Goal: Task Accomplishment & Management: Use online tool/utility

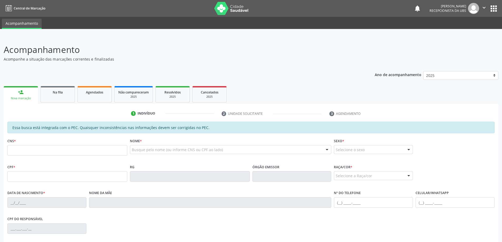
click at [93, 129] on div "Essa busca está integrada com o PEC. Quaisquer inconsistências nas informações …" at bounding box center [250, 128] width 487 height 12
click at [58, 94] on span "Na fila" at bounding box center [58, 92] width 10 height 4
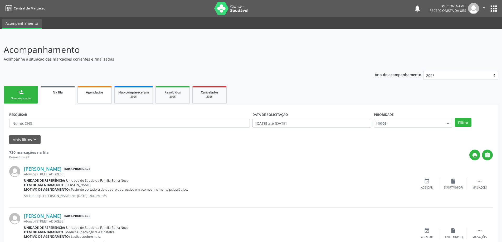
click at [95, 93] on span "Agendados" at bounding box center [94, 92] width 17 height 4
select select "7"
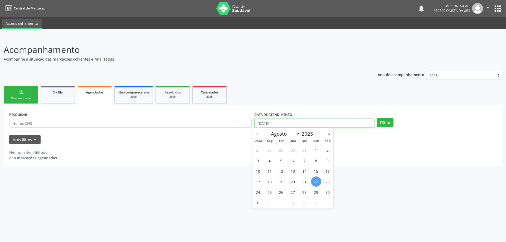
click at [351, 124] on input "[DATE]" at bounding box center [314, 123] width 120 height 9
click at [314, 152] on span "1" at bounding box center [316, 150] width 10 height 10
type input "[DATE]"
click at [382, 123] on button "Filtrar" at bounding box center [385, 122] width 17 height 9
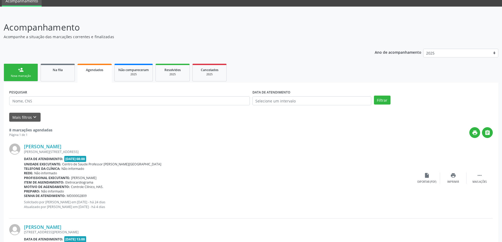
scroll to position [18, 0]
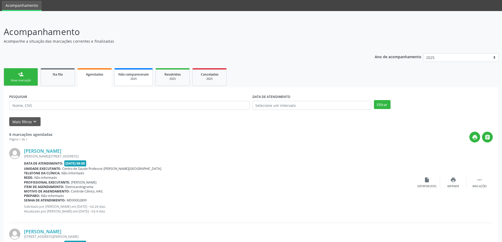
click at [135, 78] on div "2025" at bounding box center [133, 79] width 31 height 4
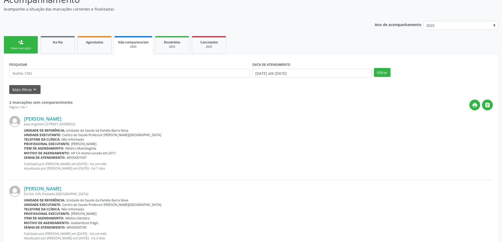
scroll to position [41, 0]
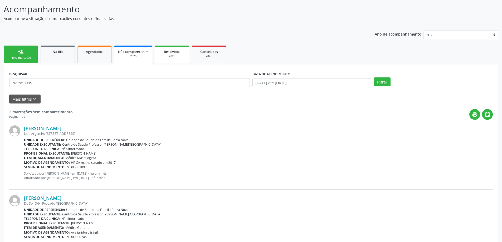
click at [170, 53] on span "Resolvidos" at bounding box center [172, 52] width 16 height 4
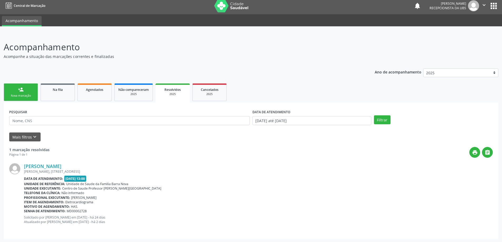
scroll to position [3, 0]
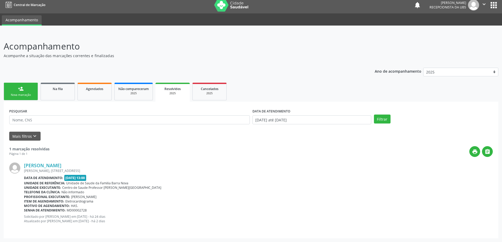
click at [28, 92] on link "person_add Nova marcação" at bounding box center [21, 92] width 34 height 18
